Goal: Task Accomplishment & Management: Complete application form

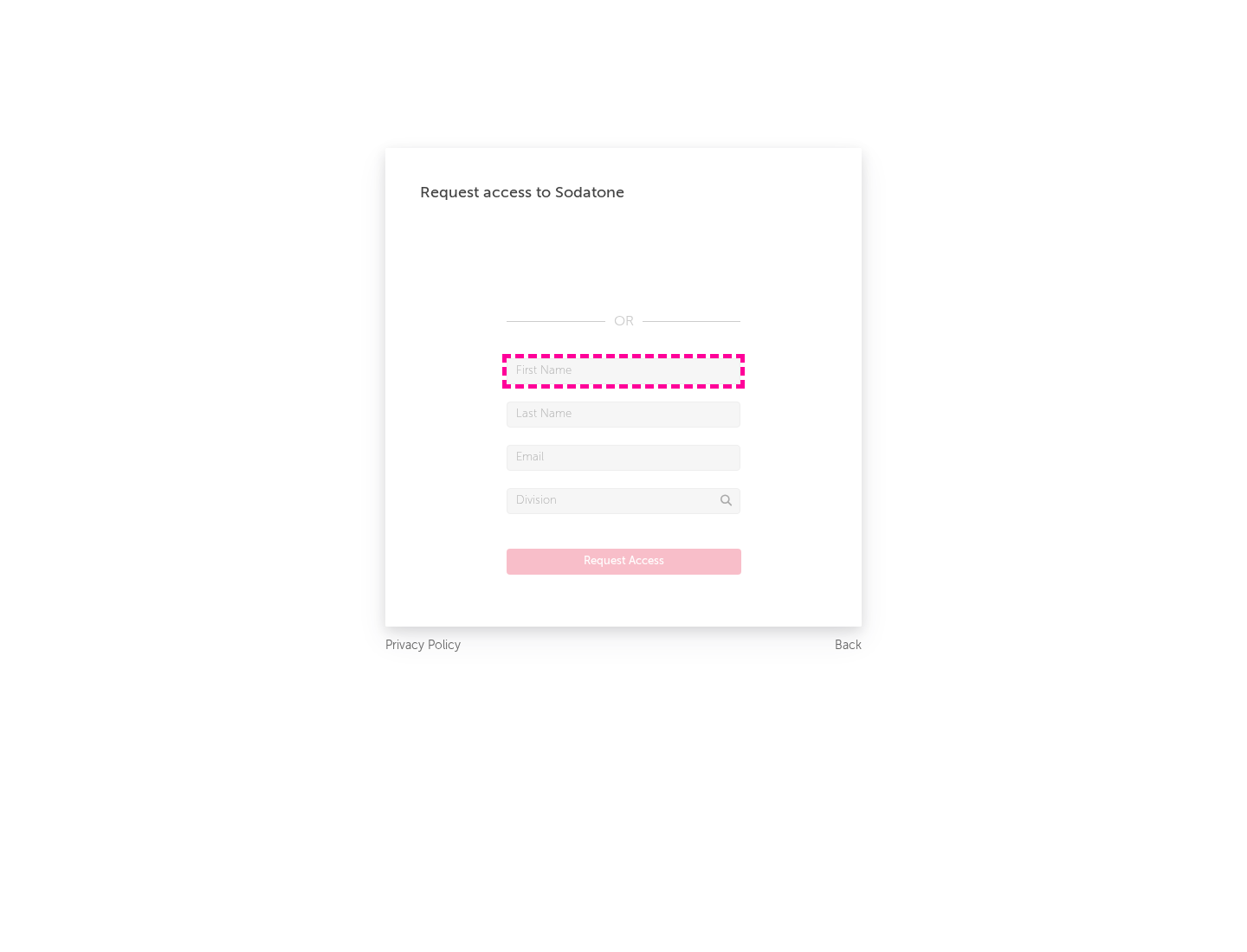
click at [624, 371] on input "text" at bounding box center [623, 371] width 233 height 26
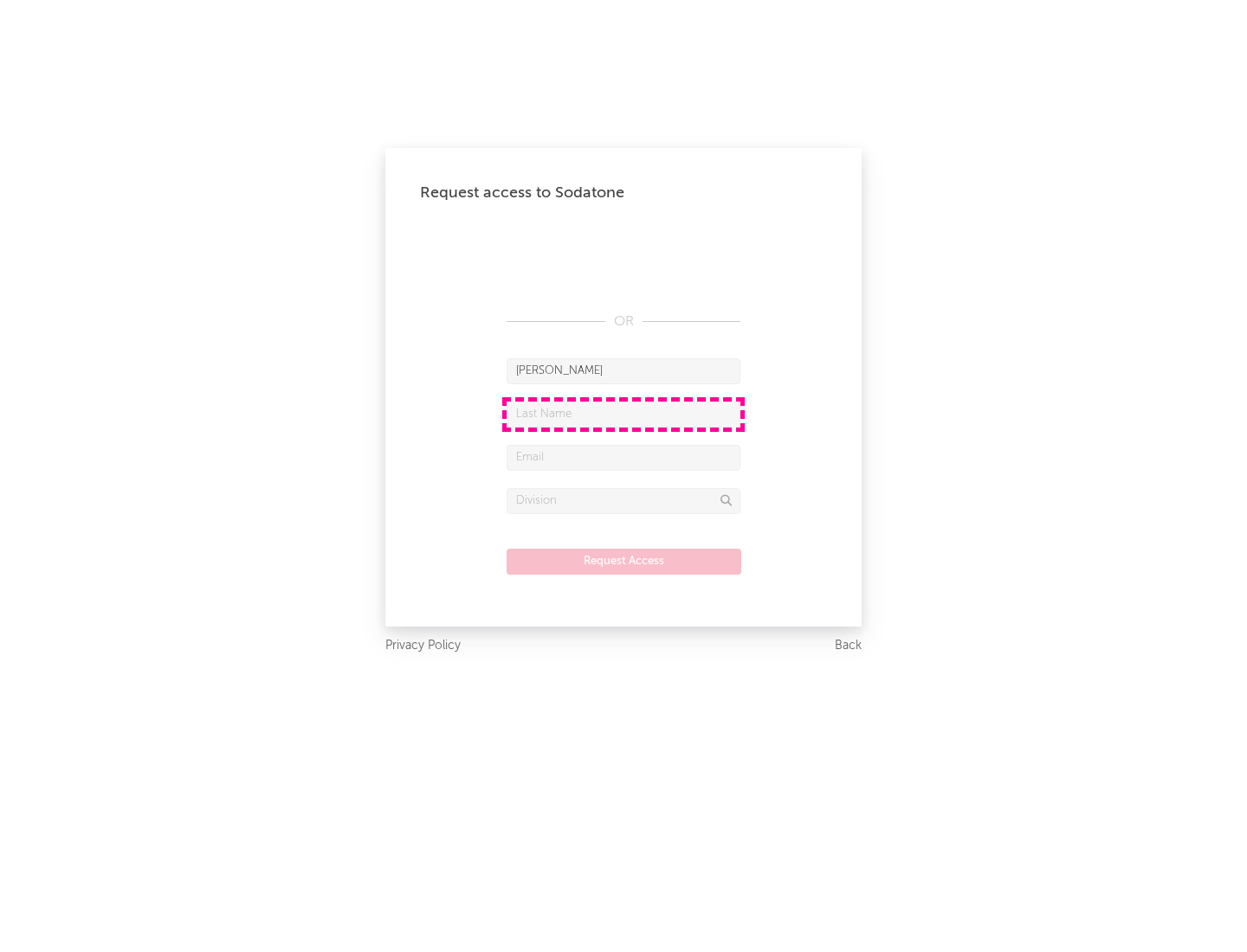
type input "[PERSON_NAME]"
click at [624, 414] on input "text" at bounding box center [623, 414] width 233 height 26
type input "[PERSON_NAME]"
click at [624, 457] on input "text" at bounding box center [623, 457] width 233 height 26
type input "[EMAIL_ADDRESS][DOMAIN_NAME]"
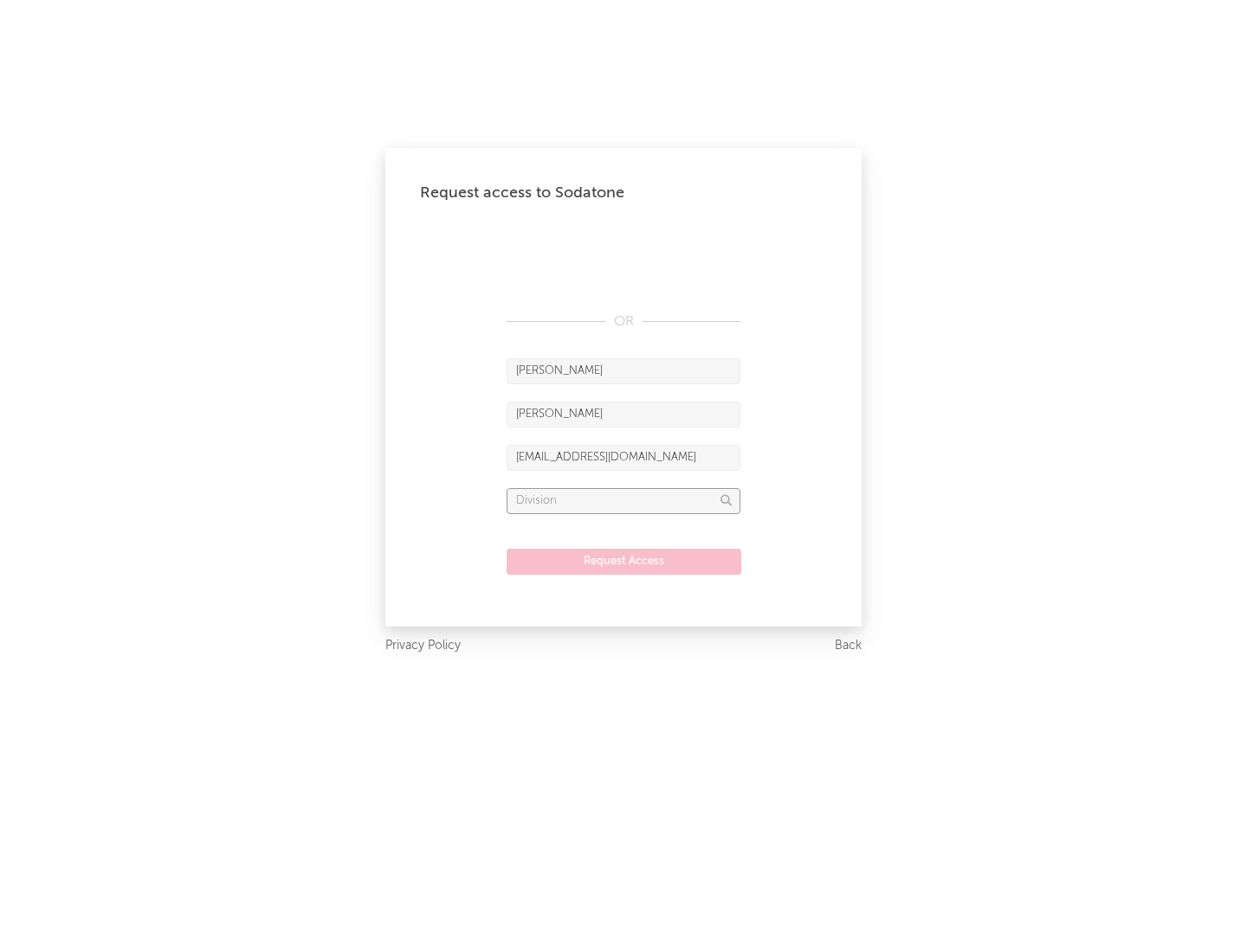
click at [624, 500] on input "text" at bounding box center [623, 500] width 233 height 26
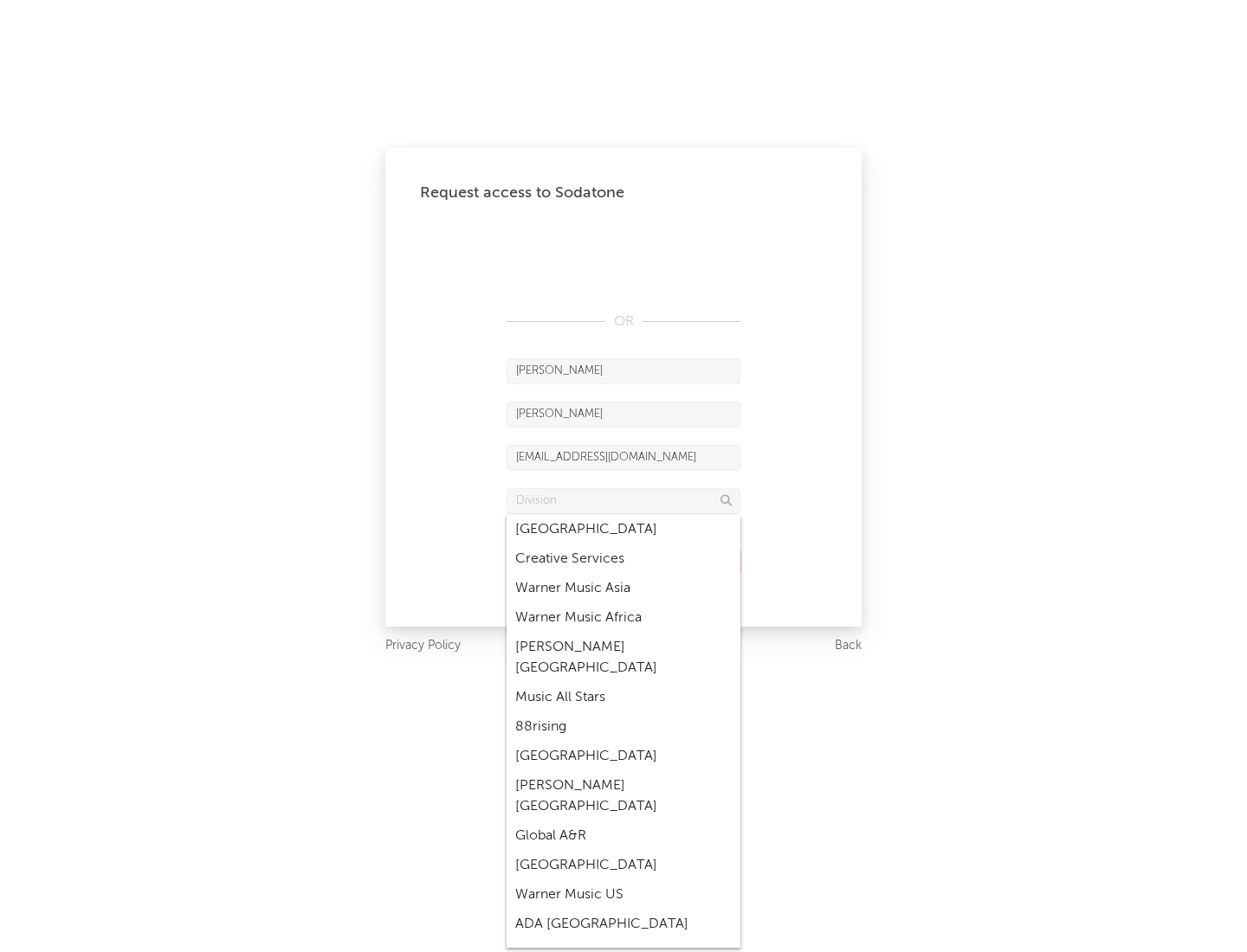
click at [624, 683] on div "Music All Stars" at bounding box center [623, 697] width 233 height 30
type input "Music All Stars"
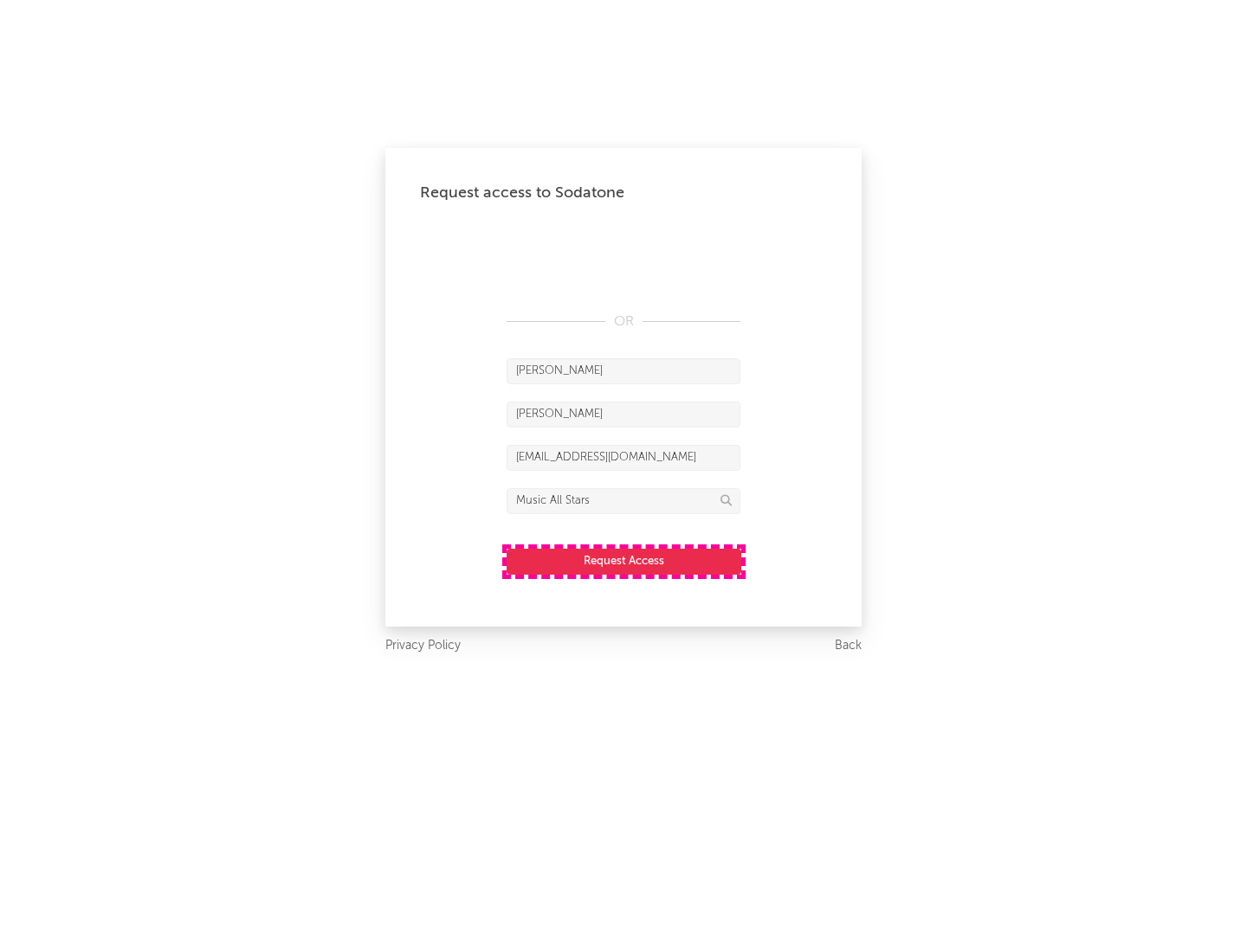
click at [624, 561] on button "Request Access" at bounding box center [624, 561] width 234 height 26
